Goal: Find specific page/section: Find specific page/section

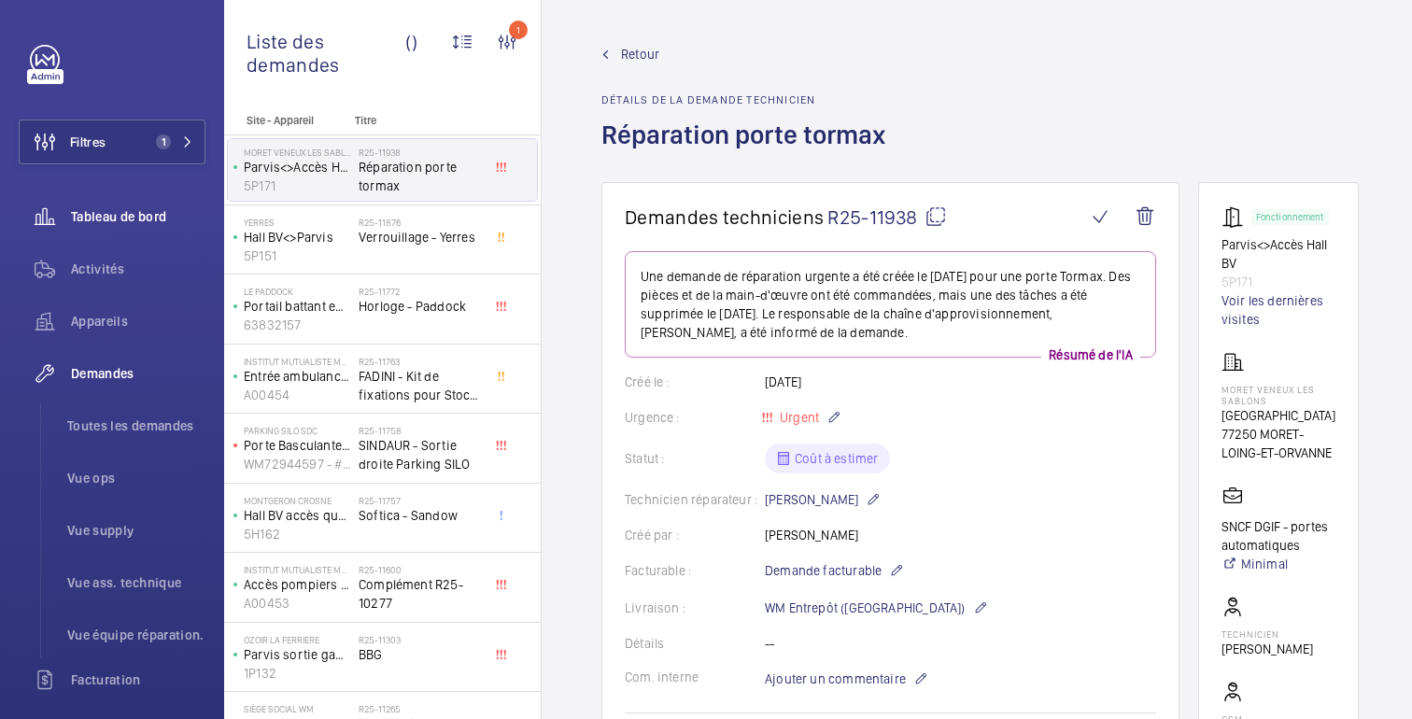
scroll to position [27, 0]
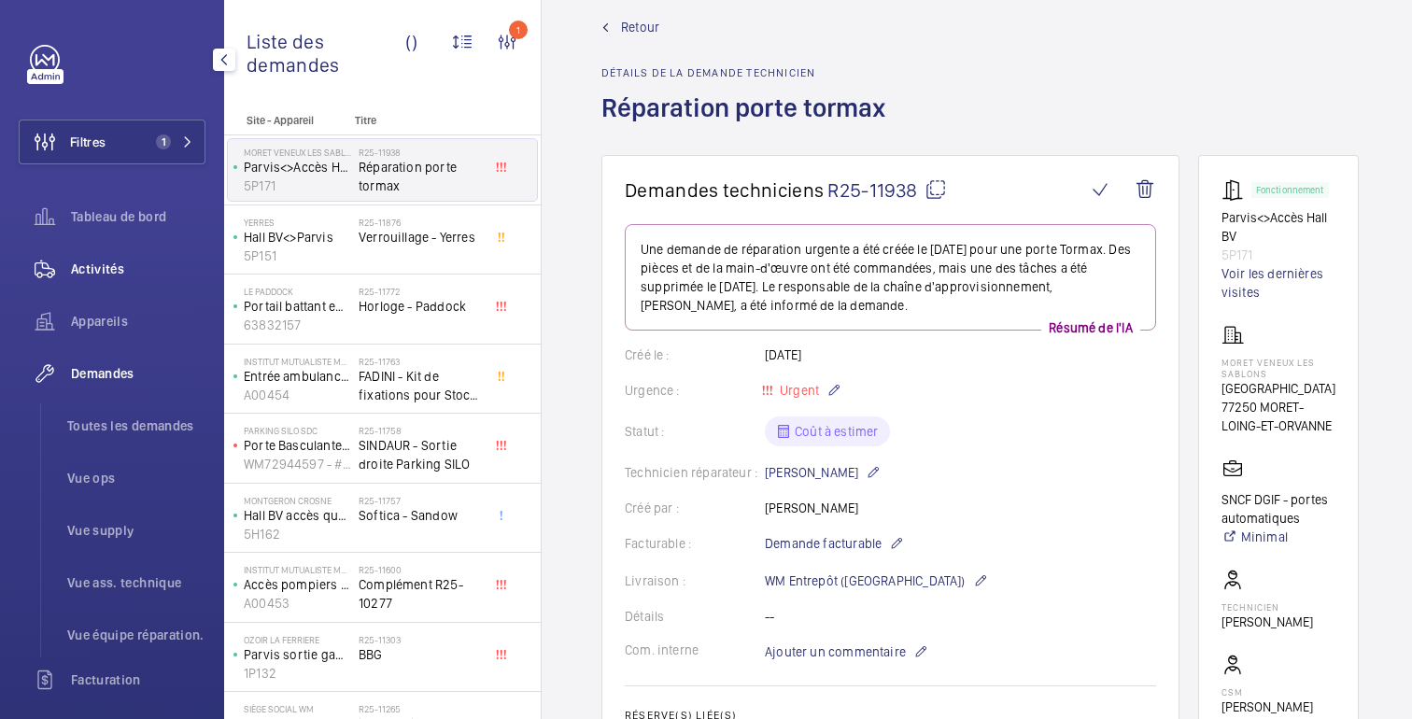
click at [120, 248] on div "Activités" at bounding box center [112, 268] width 187 height 45
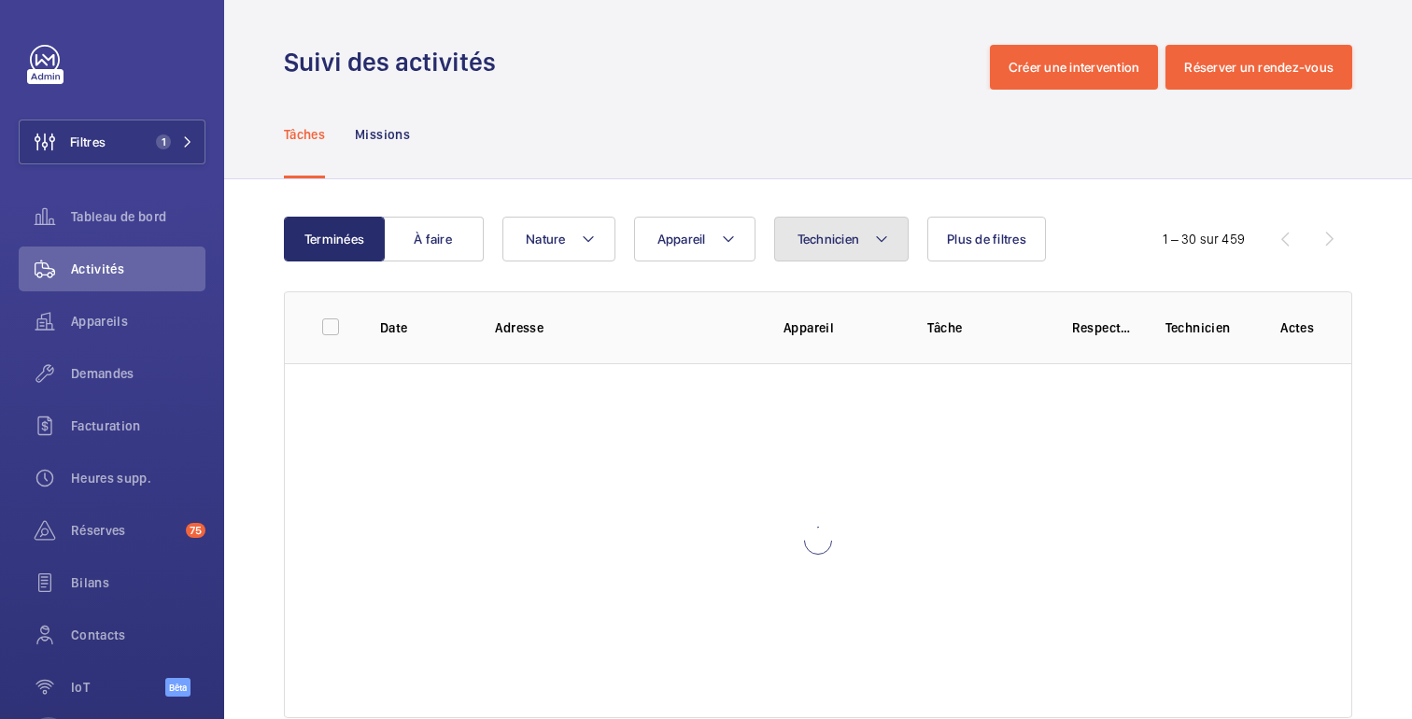
click at [849, 239] on font "Technicien" at bounding box center [828, 239] width 63 height 15
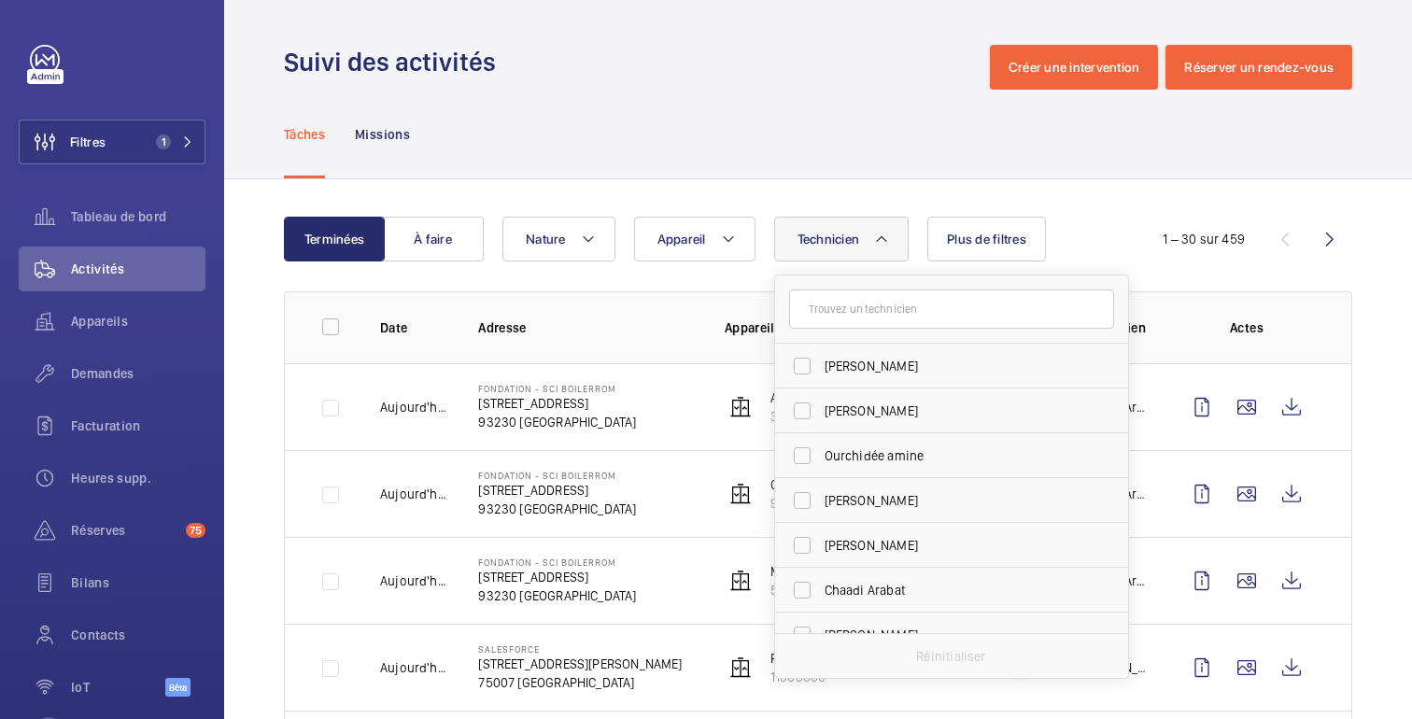
click at [858, 316] on input "text" at bounding box center [951, 308] width 325 height 39
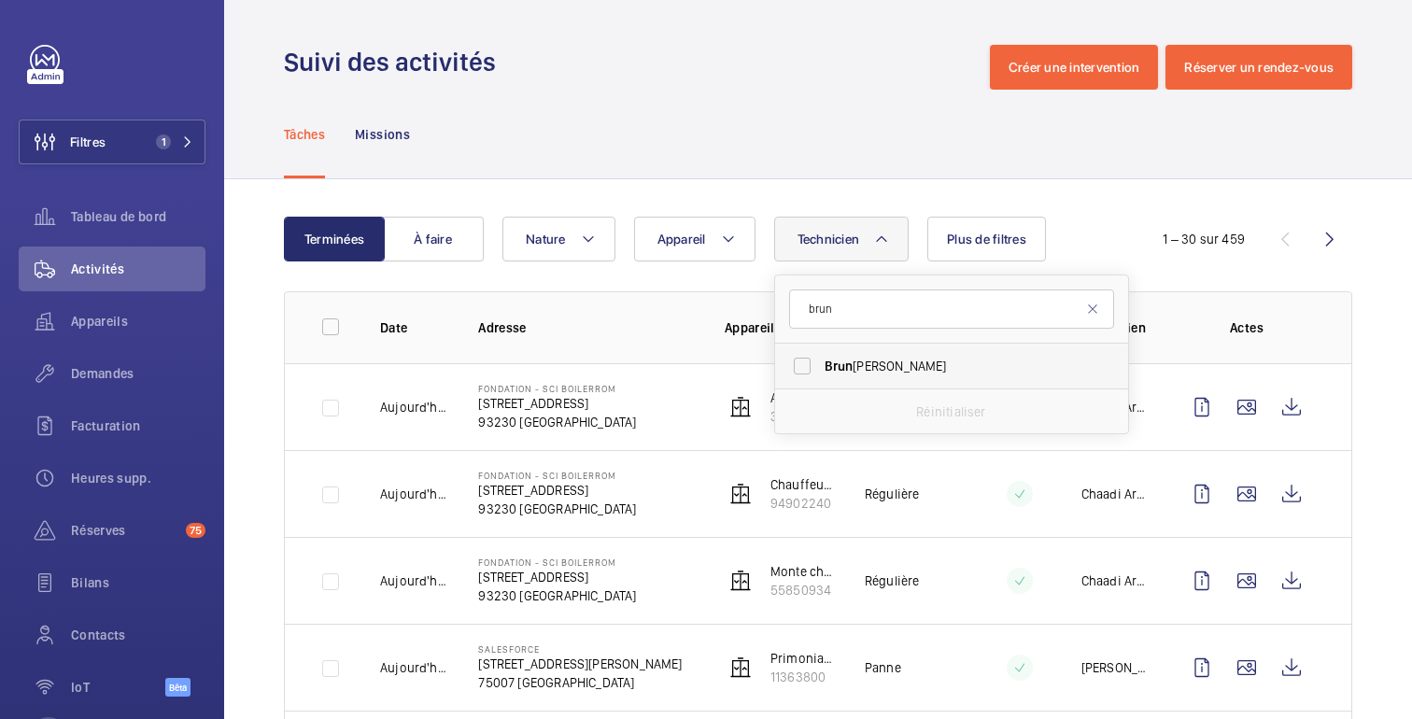
type input "brun"
click at [870, 360] on span "[PERSON_NAME]" at bounding box center [952, 366] width 257 height 19
click at [821, 360] on input "[PERSON_NAME]" at bounding box center [801, 365] width 37 height 37
checkbox input "true"
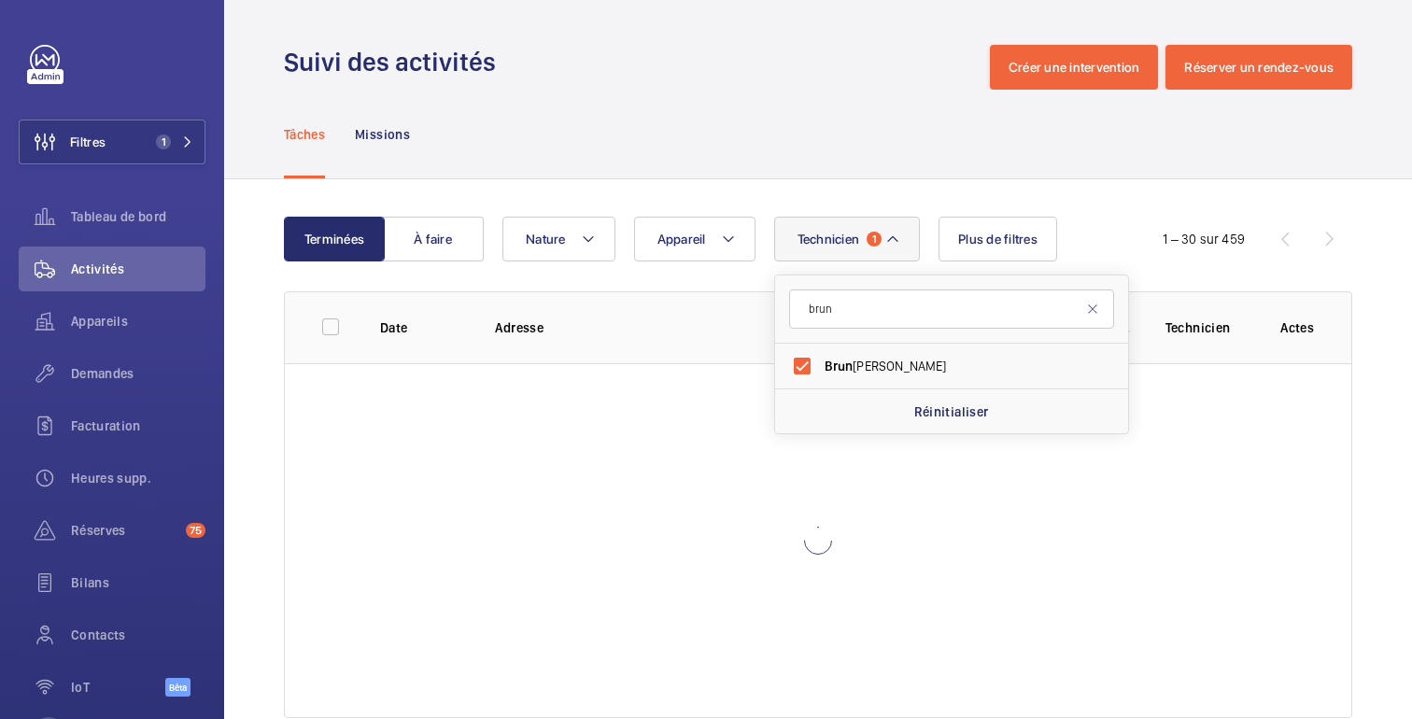
click at [702, 119] on div "Tâches Missions" at bounding box center [818, 134] width 1068 height 89
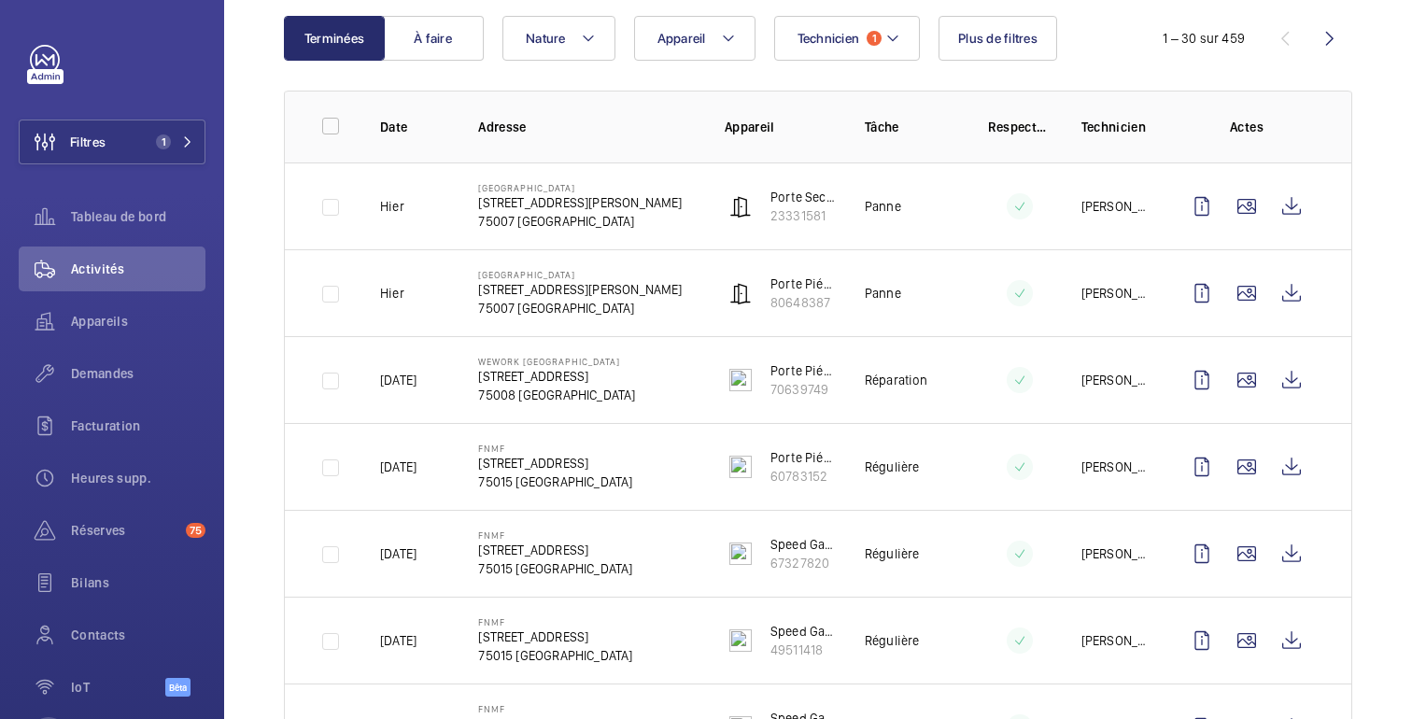
scroll to position [213, 0]
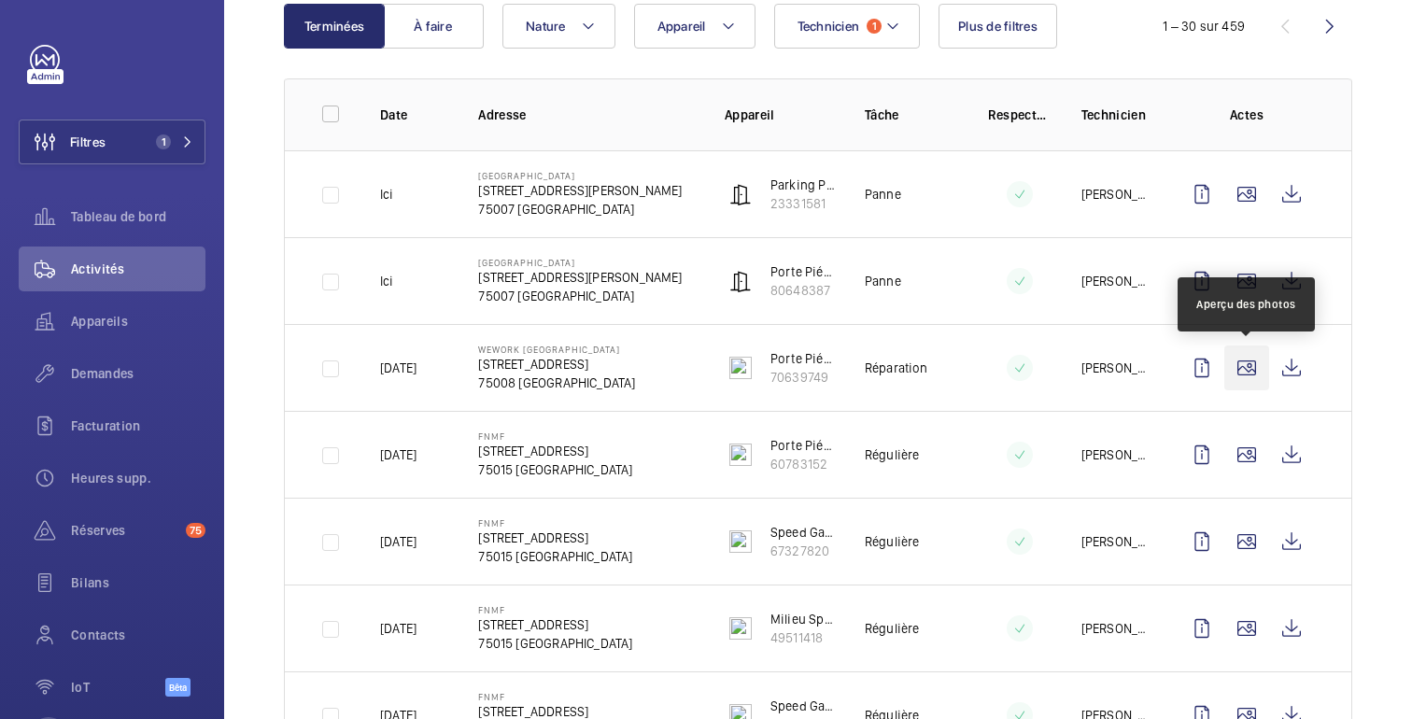
click at [1256, 382] on wm-front-icon-button at bounding box center [1246, 367] width 45 height 45
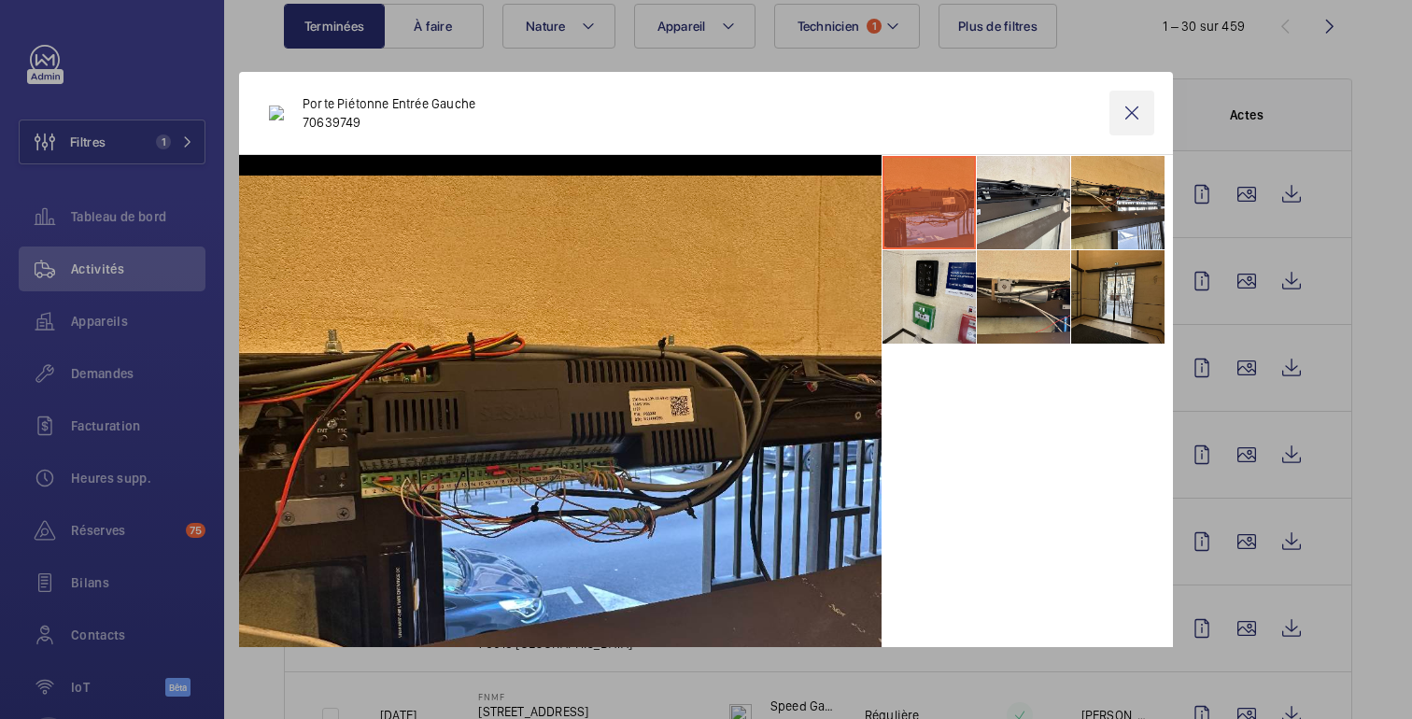
click at [1126, 123] on wm-front-icon-button at bounding box center [1131, 113] width 45 height 45
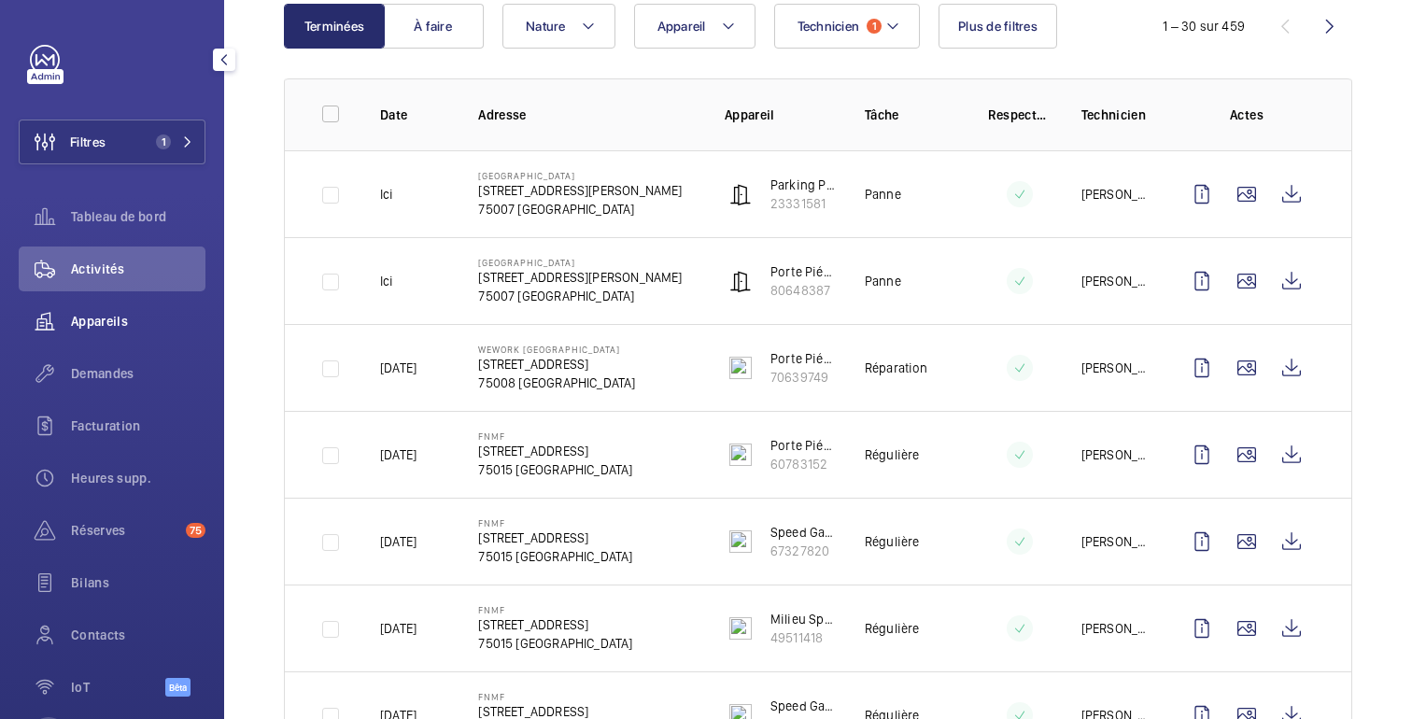
click at [77, 332] on div "Appareils" at bounding box center [112, 321] width 187 height 45
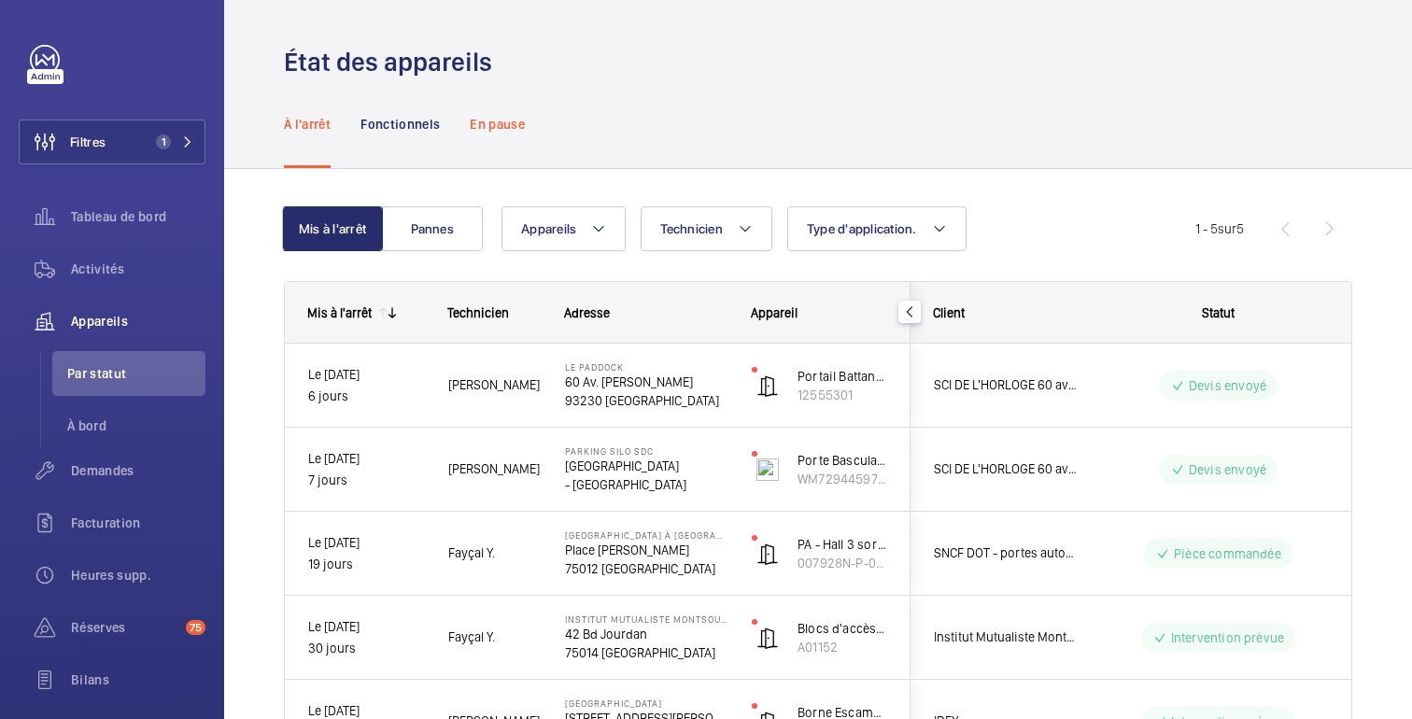
click at [503, 136] on div "En pause" at bounding box center [497, 123] width 55 height 89
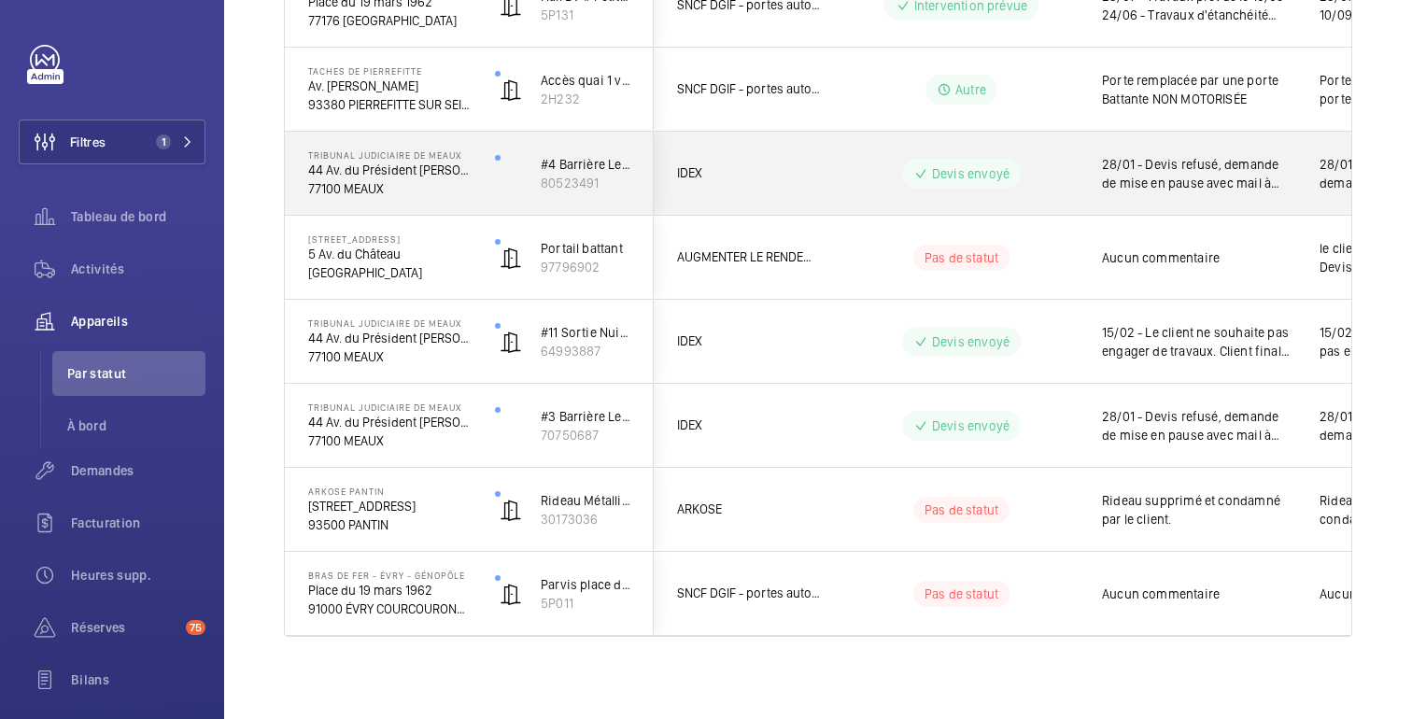
scroll to position [640, 0]
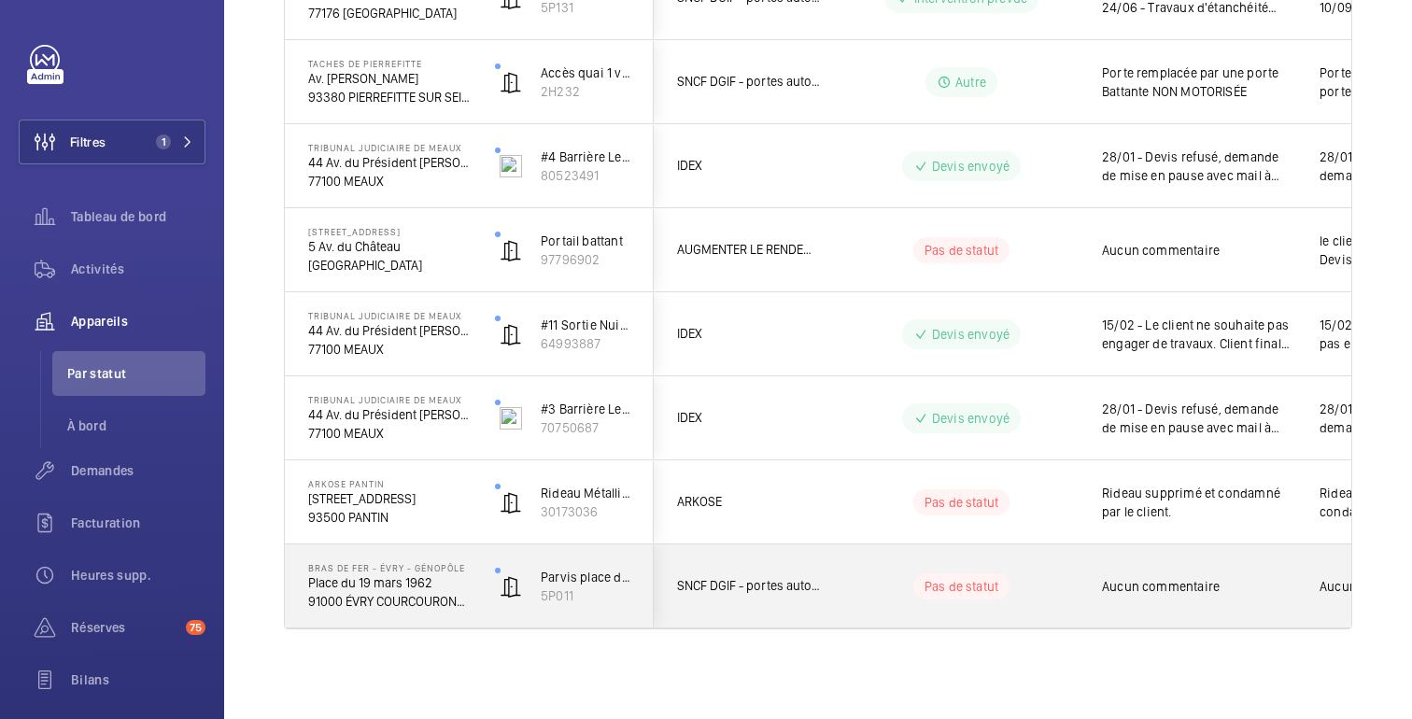
click at [1056, 582] on wm-front-pills-cell "Pas de statut" at bounding box center [961, 586] width 232 height 26
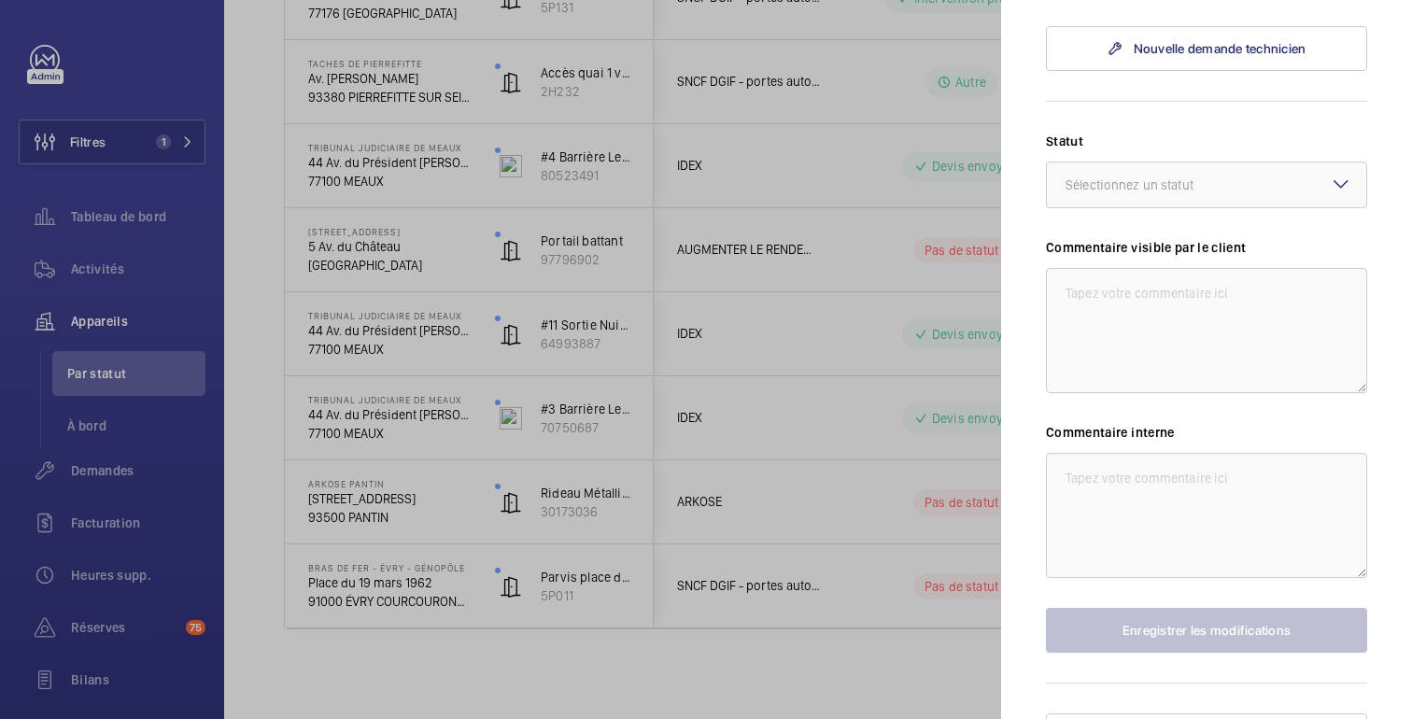
scroll to position [687, 0]
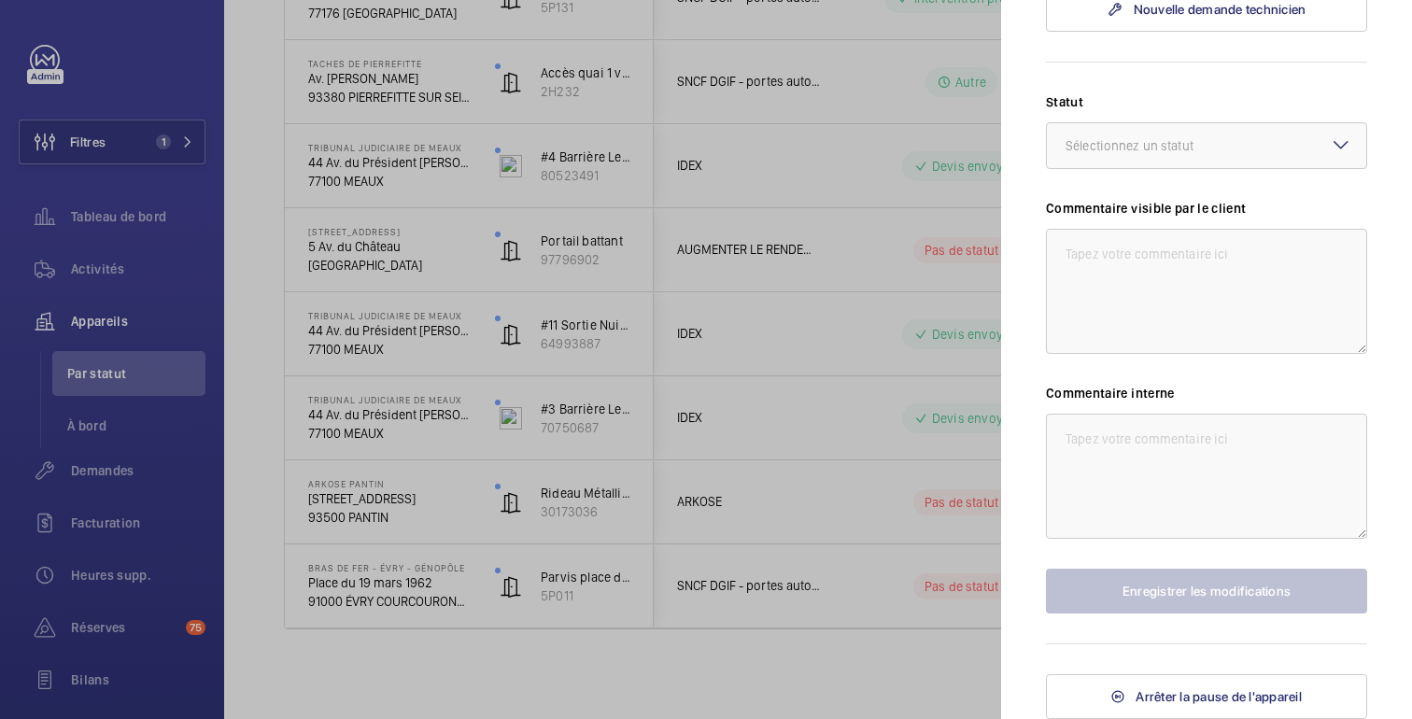
click at [625, 669] on div at bounding box center [706, 359] width 1412 height 719
